Goal: Task Accomplishment & Management: Manage account settings

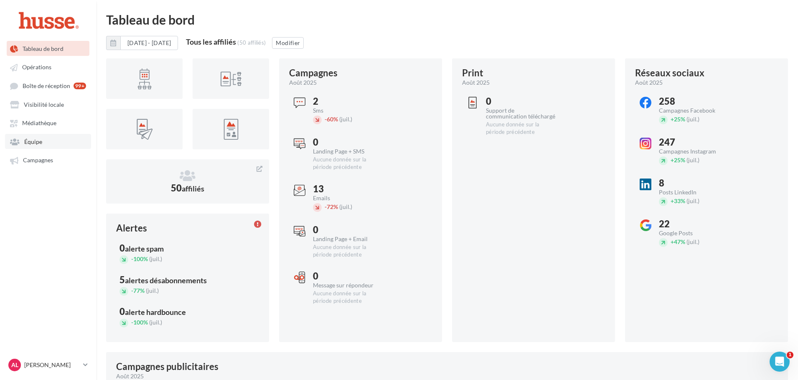
click at [46, 139] on link "Équipe" at bounding box center [48, 141] width 86 height 15
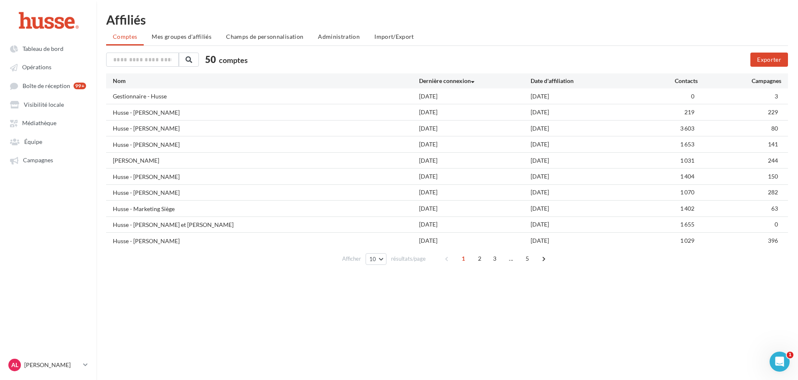
drag, startPoint x: 445, startPoint y: 222, endPoint x: 486, endPoint y: 224, distance: 41.0
click at [486, 224] on div "Husse - [PERSON_NAME] et [PERSON_NAME] [DATE] [DATE] 1 655 0" at bounding box center [447, 224] width 682 height 15
click at [486, 224] on div "[DATE]" at bounding box center [475, 225] width 112 height 8
click at [81, 363] on link "AL [PERSON_NAME].l" at bounding box center [48, 365] width 83 height 16
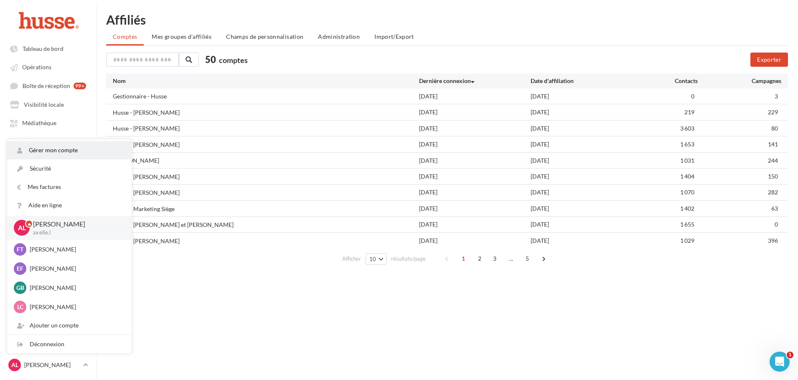
click at [48, 155] on link "Gérer mon compte" at bounding box center [69, 150] width 124 height 18
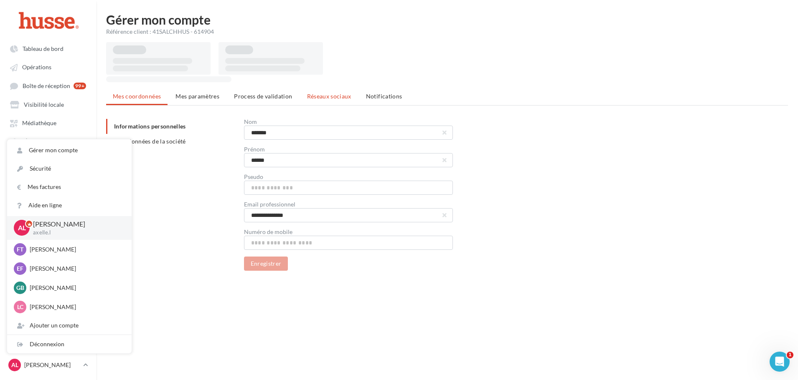
click at [344, 97] on span "Réseaux sociaux" at bounding box center [329, 96] width 44 height 7
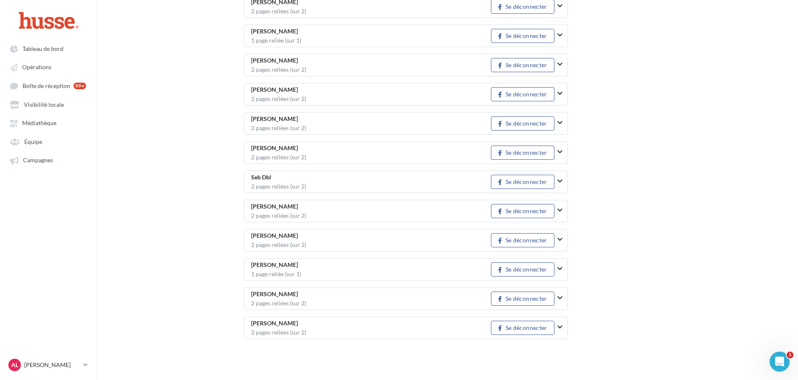
scroll to position [1138, 0]
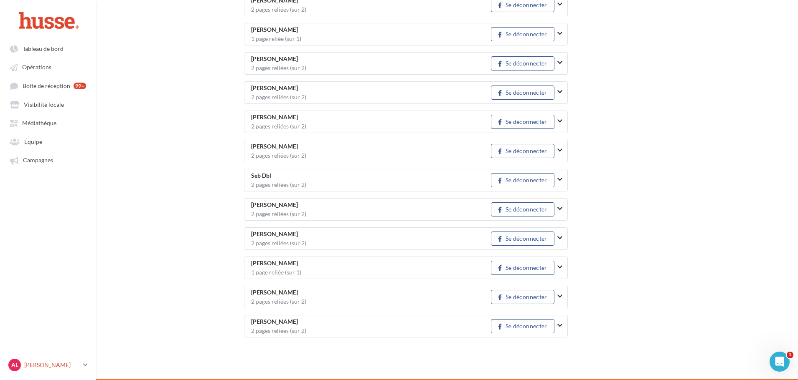
click at [81, 367] on link "AL [PERSON_NAME].l" at bounding box center [48, 365] width 83 height 16
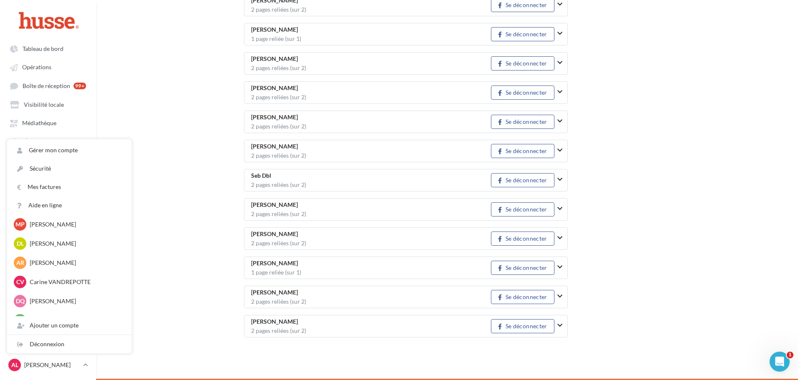
scroll to position [827, 0]
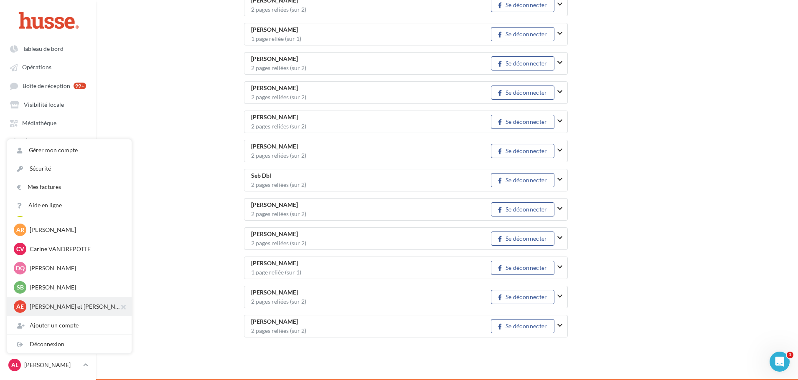
click at [60, 304] on p "[PERSON_NAME] et [PERSON_NAME]" at bounding box center [76, 307] width 92 height 8
